Goal: Communication & Community: Answer question/provide support

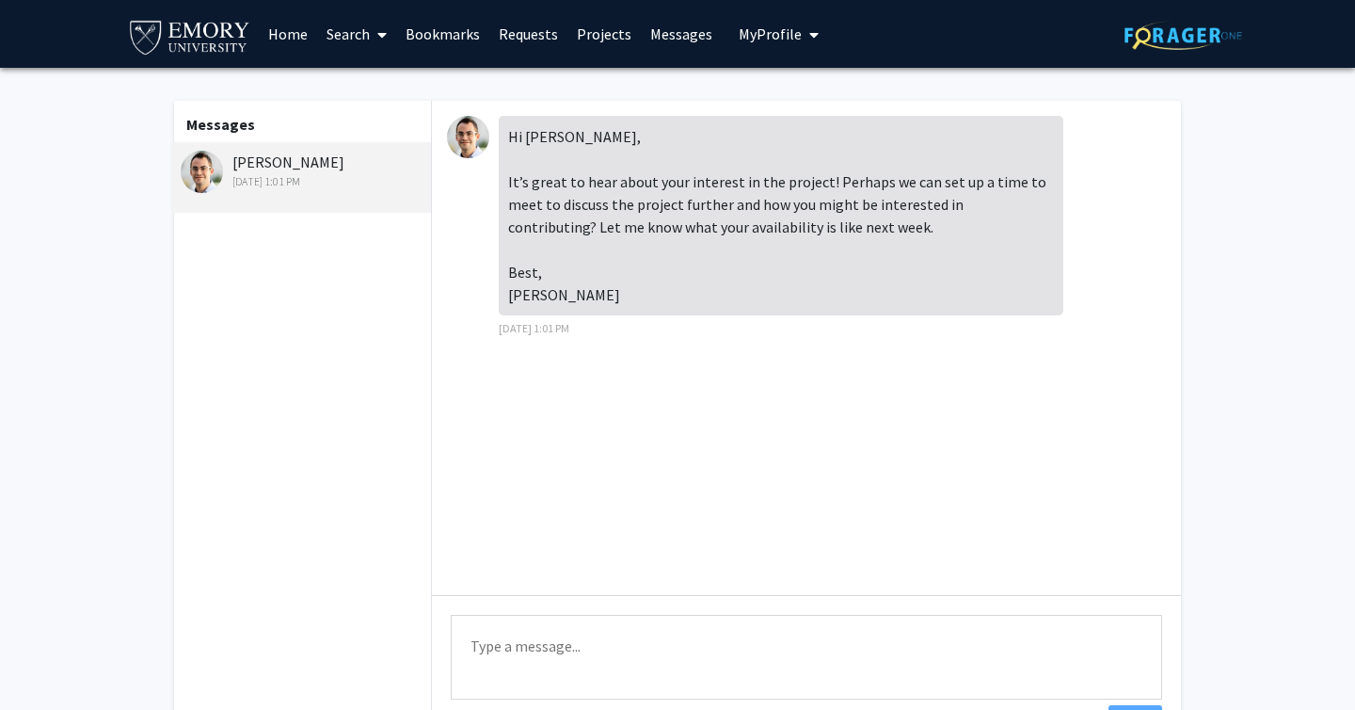
click at [606, 631] on textarea "Type a message" at bounding box center [806, 657] width 711 height 85
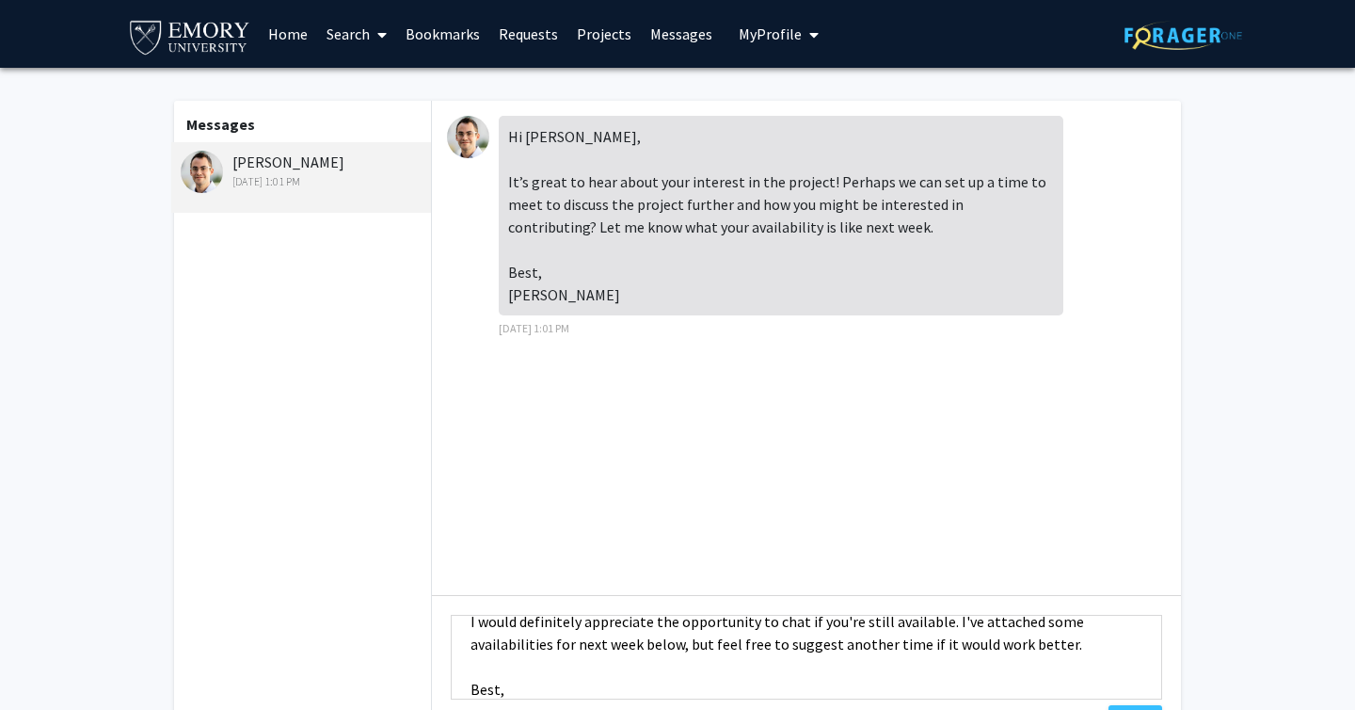
scroll to position [92, 0]
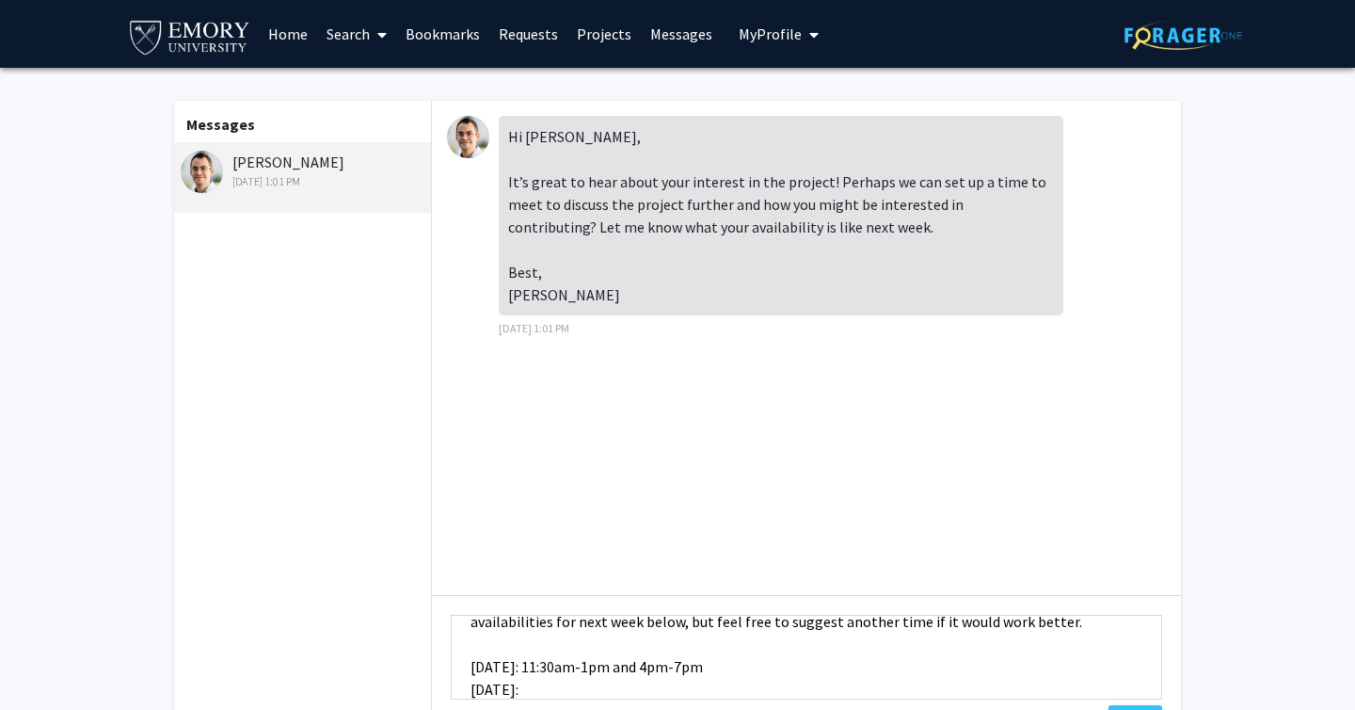
click at [684, 666] on textarea "Hi Professor, I would definitely appreciate the opportunity to chat if you're s…" at bounding box center [806, 657] width 711 height 85
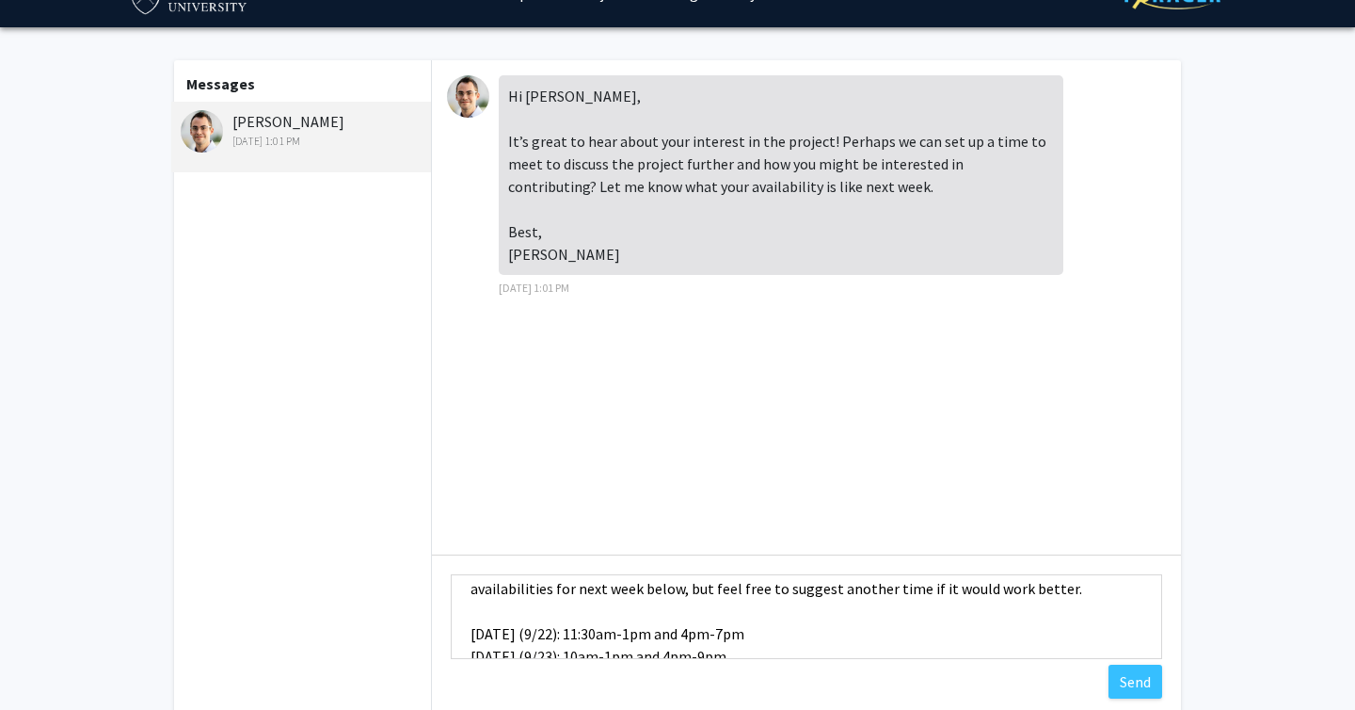
scroll to position [59, 0]
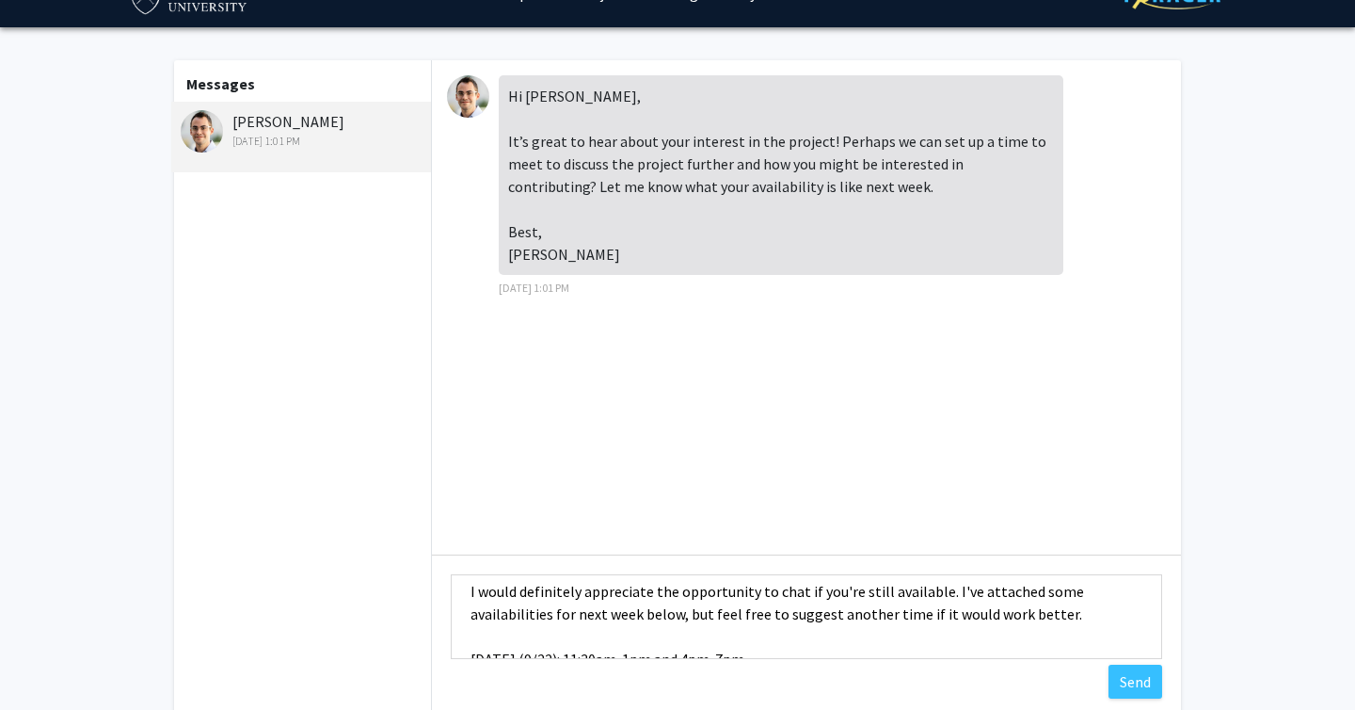
drag, startPoint x: 674, startPoint y: 619, endPoint x: 768, endPoint y: 709, distance: 129.8
click at [674, 621] on textarea "Hi Professor, I would definitely appreciate the opportunity to chat if you're s…" at bounding box center [806, 616] width 711 height 85
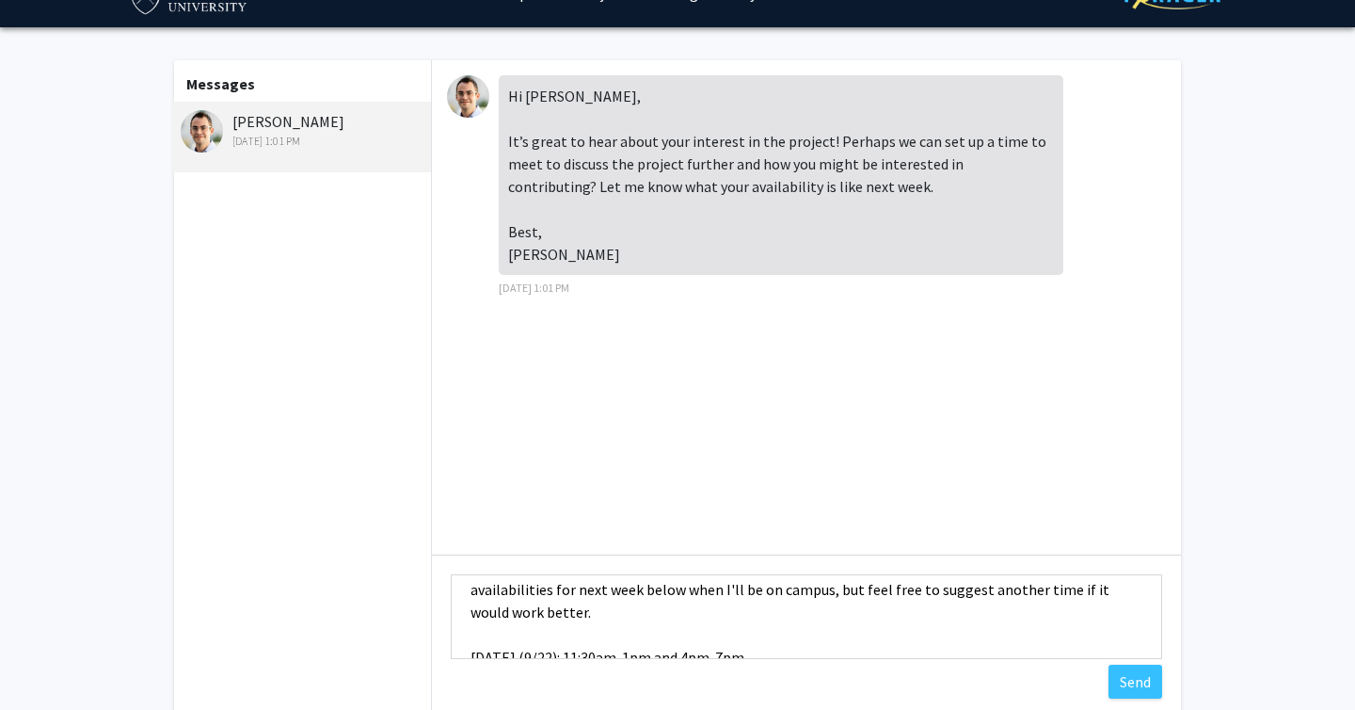
click at [719, 615] on textarea "Hi Professor, I would definitely appreciate the opportunity to chat if you're s…" at bounding box center [806, 616] width 711 height 85
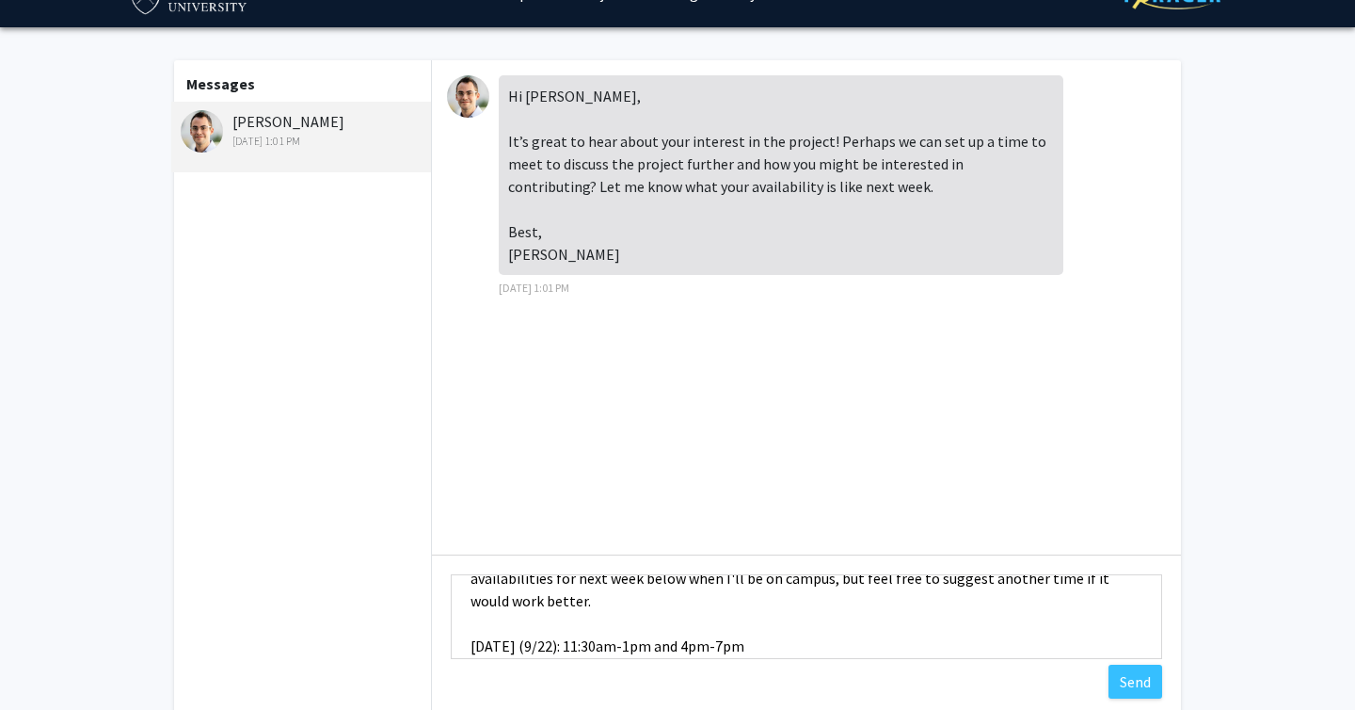
scroll to position [81, 0]
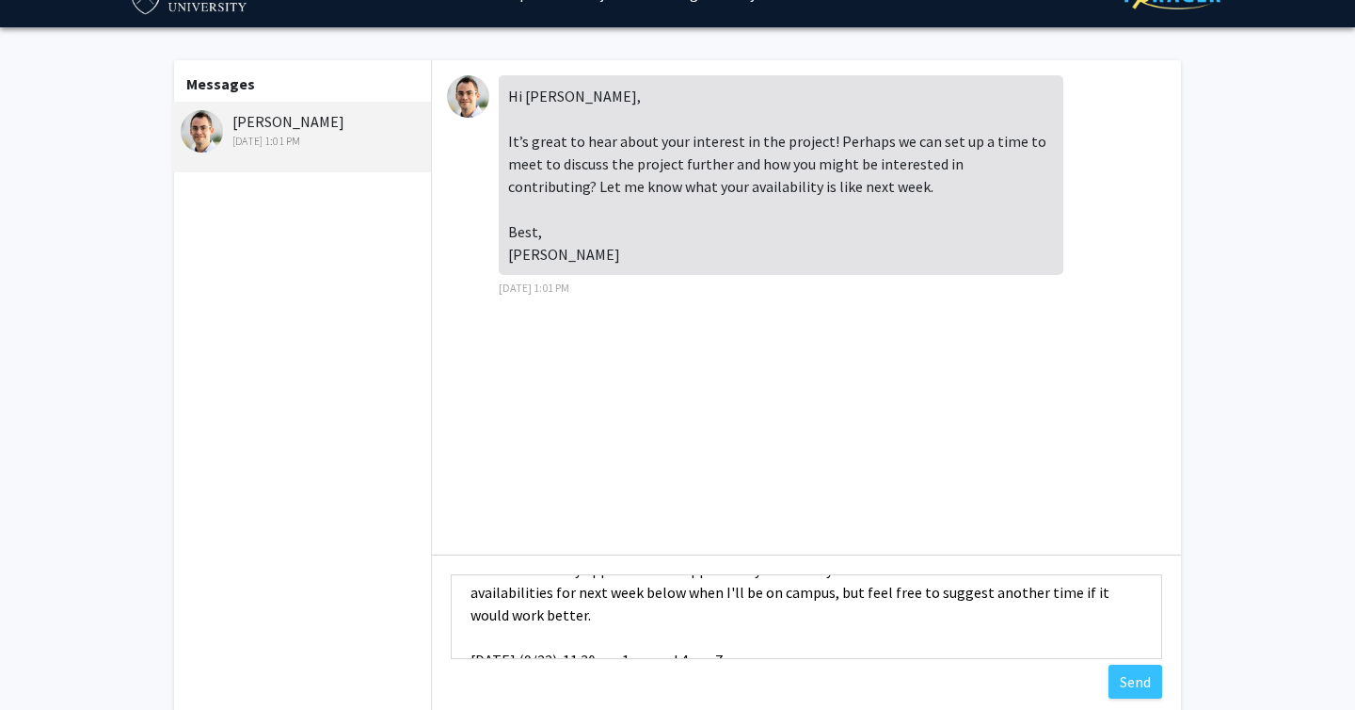
click at [795, 594] on textarea "Hi Professor, I would definitely appreciate the opportunity to chat if you're s…" at bounding box center [806, 616] width 711 height 85
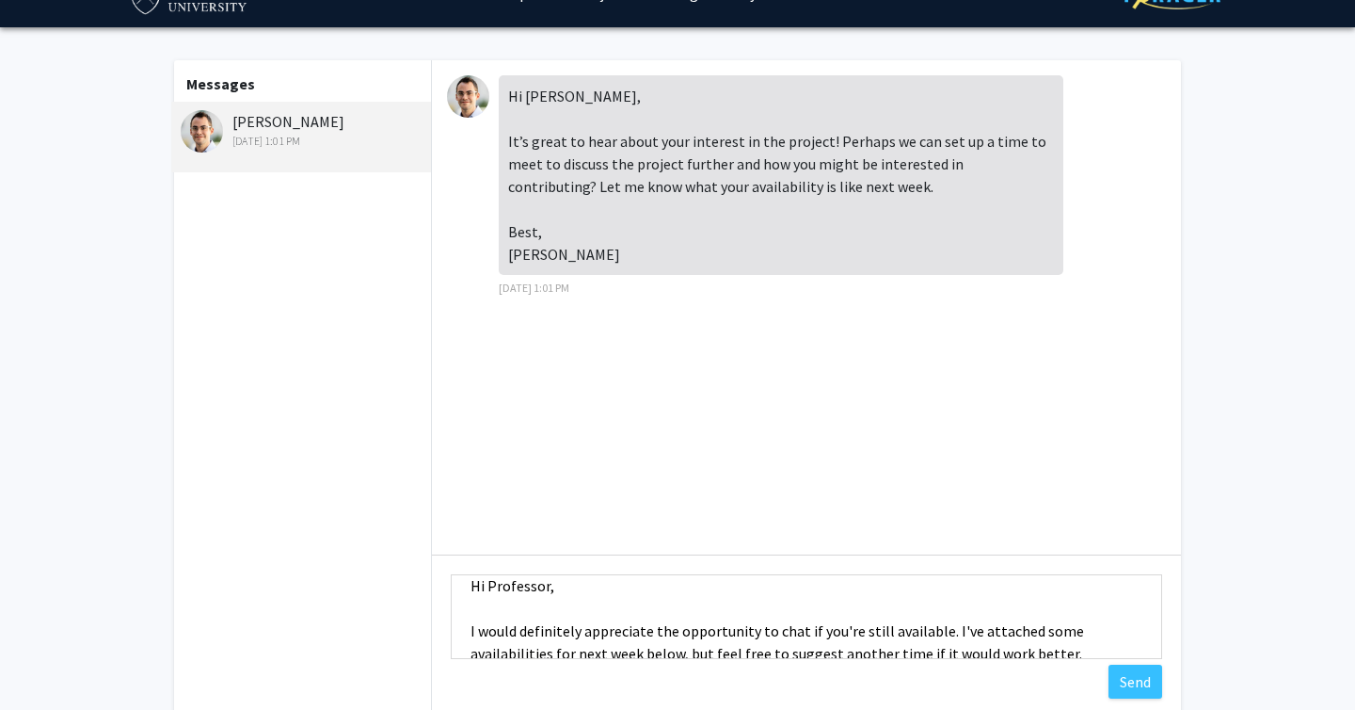
scroll to position [23, 0]
click at [544, 584] on textarea "Hi Professor, I would definitely appreciate the opportunity to chat if you're s…" at bounding box center [806, 616] width 711 height 85
click at [893, 628] on textarea "Hi [PERSON_NAME], I would definitely appreciate the opportunity to chat if you'…" at bounding box center [806, 616] width 711 height 85
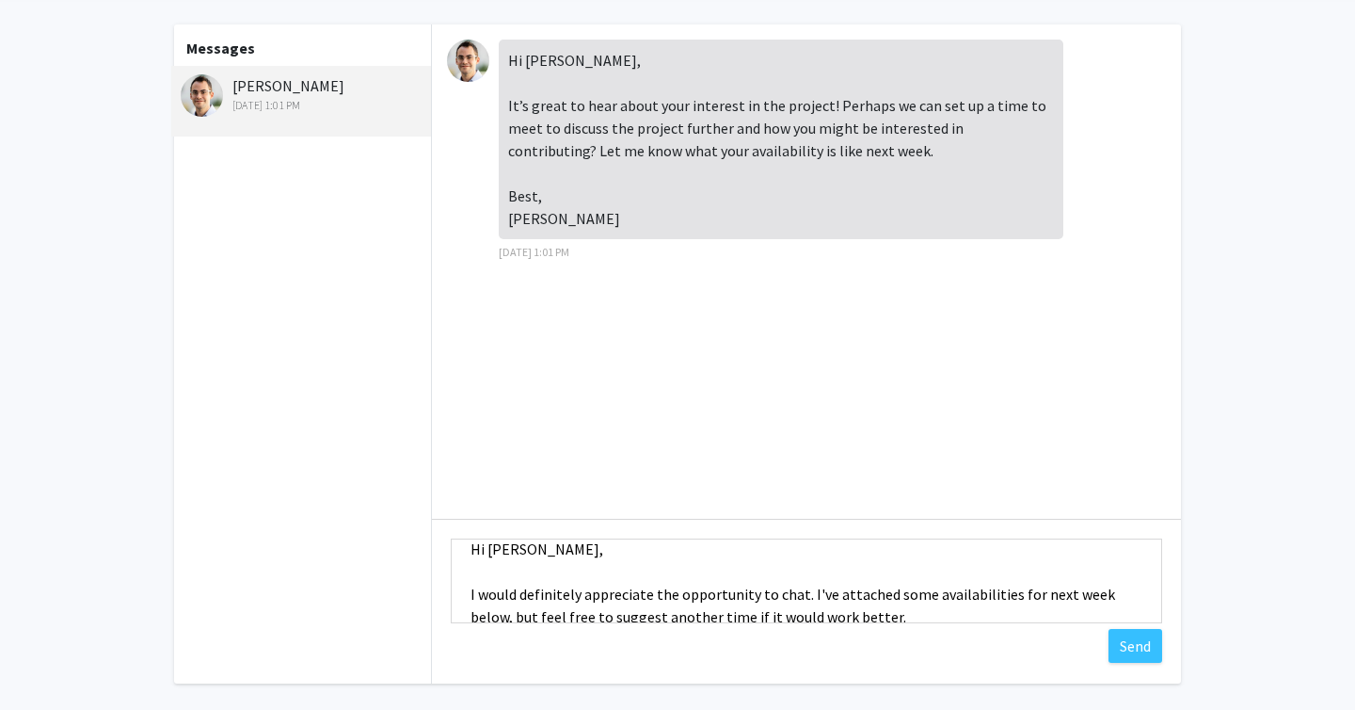
scroll to position [81, 0]
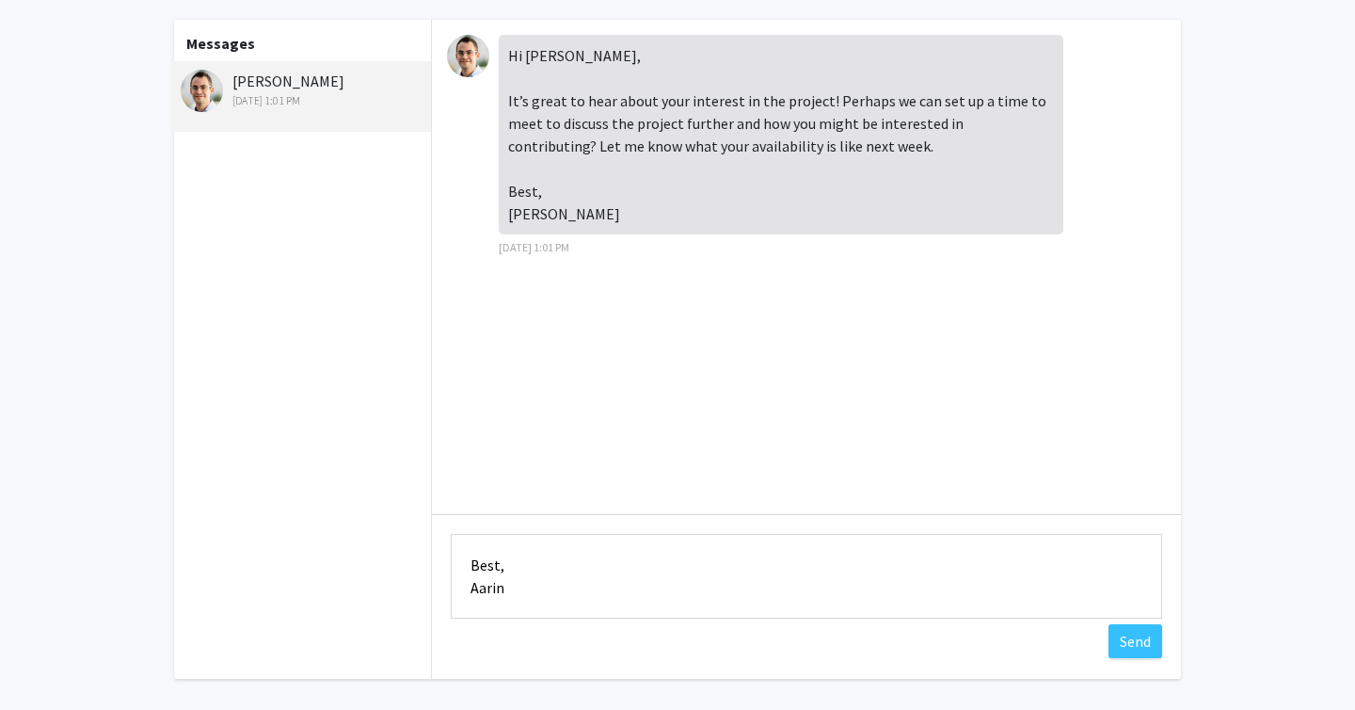
click at [855, 574] on textarea "Hi [PERSON_NAME], I would definitely appreciate the opportunity to chat. I've a…" at bounding box center [806, 576] width 711 height 85
type textarea "Hi [PERSON_NAME], I would definitely appreciate the opportunity to chat. I've a…"
click at [1140, 635] on button "Send" at bounding box center [1136, 641] width 54 height 34
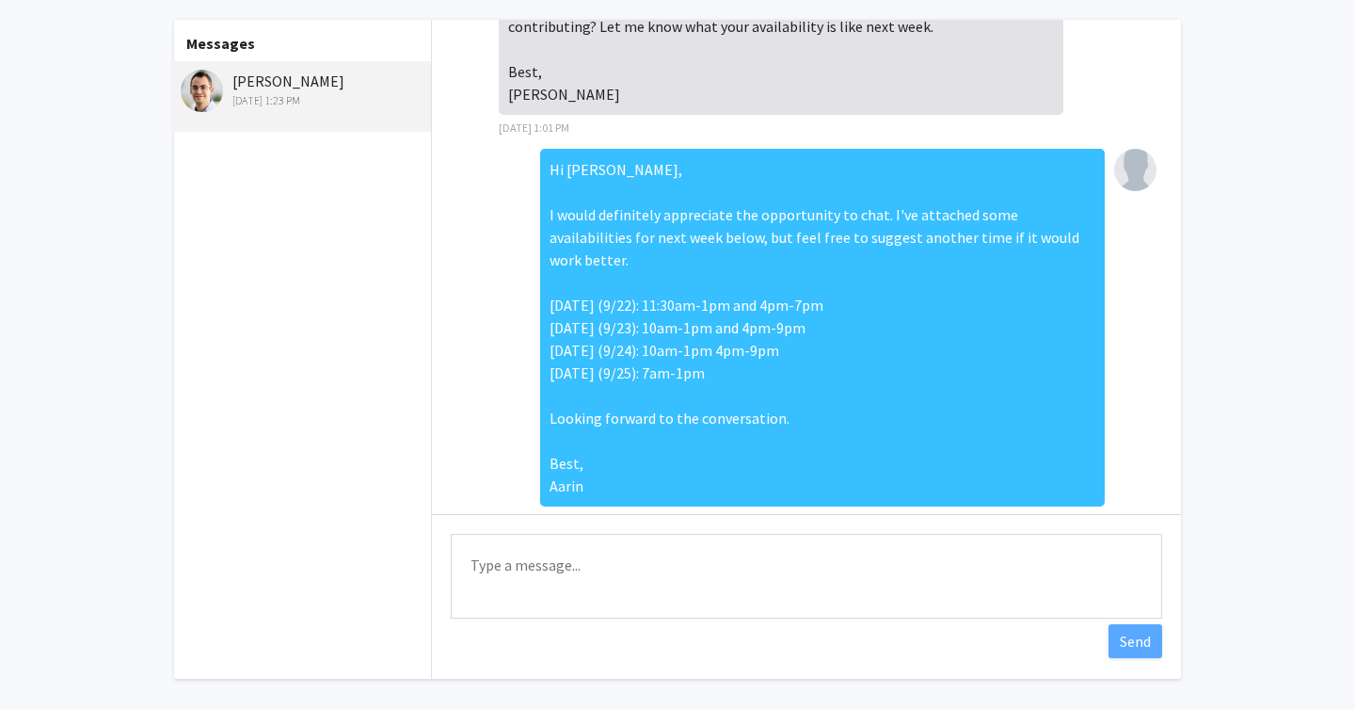
scroll to position [138, 0]
